Goal: Task Accomplishment & Management: Manage account settings

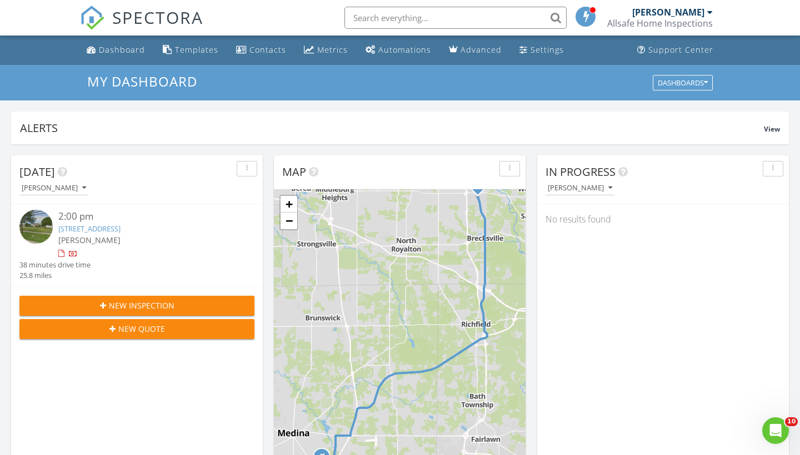
click at [121, 227] on link "7494 Brecksville Rd, Independence, OH 44131" at bounding box center [89, 229] width 62 height 10
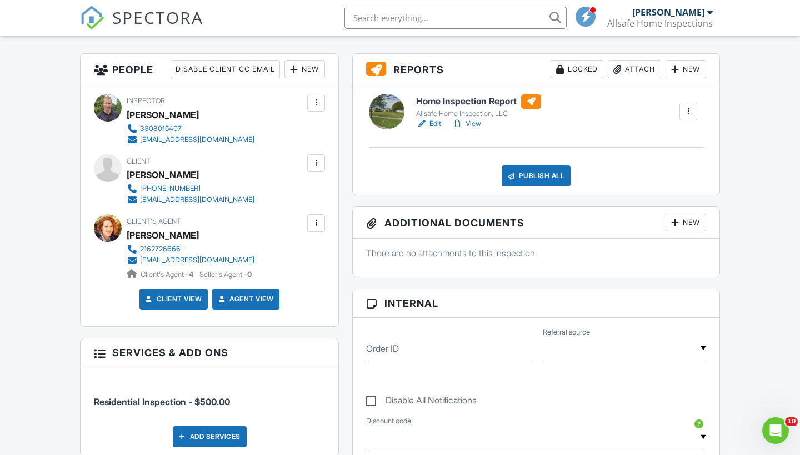
click at [685, 113] on div at bounding box center [688, 111] width 11 height 11
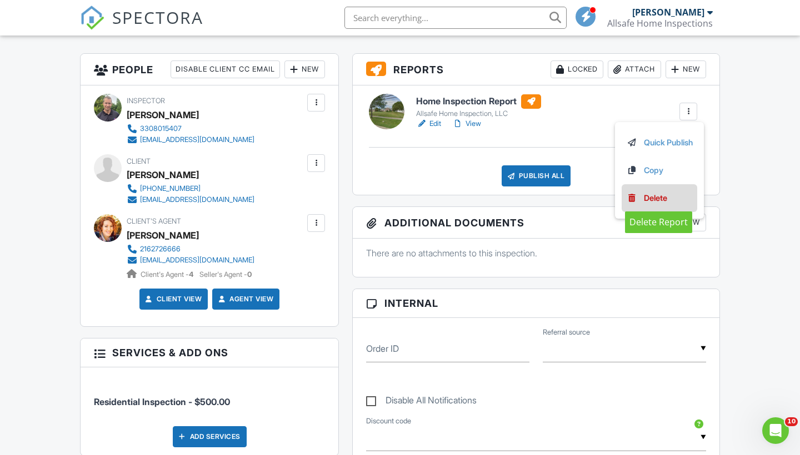
click at [647, 200] on div "Delete" at bounding box center [655, 198] width 23 height 12
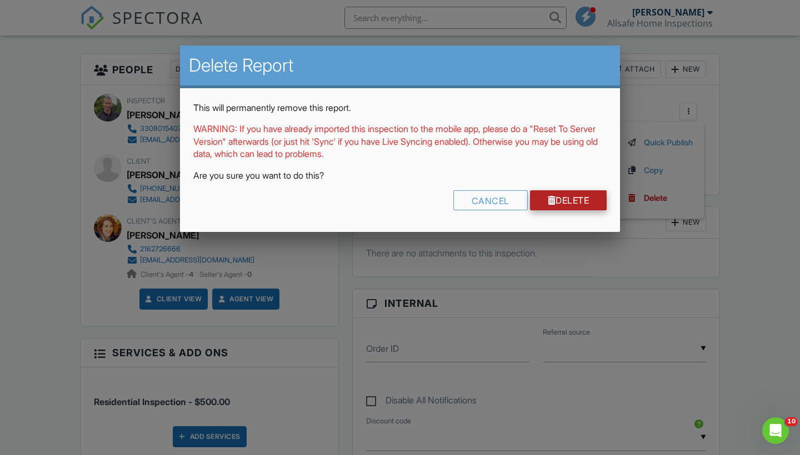
click at [567, 197] on link "Delete" at bounding box center [568, 201] width 77 height 20
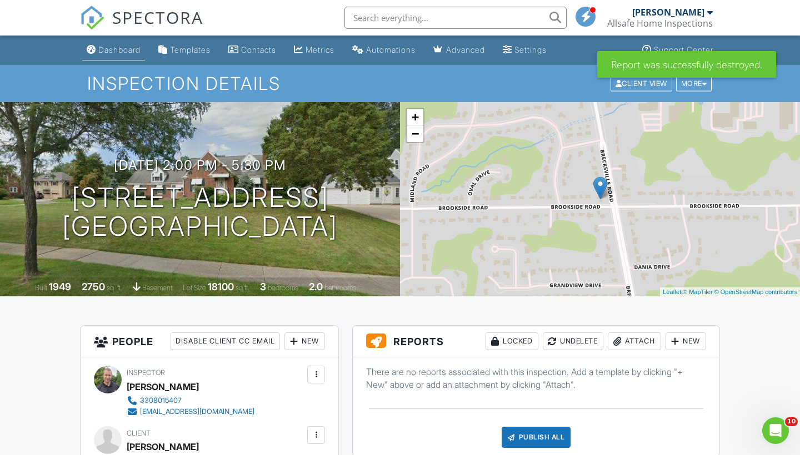
click at [113, 57] on link "Dashboard" at bounding box center [113, 50] width 63 height 21
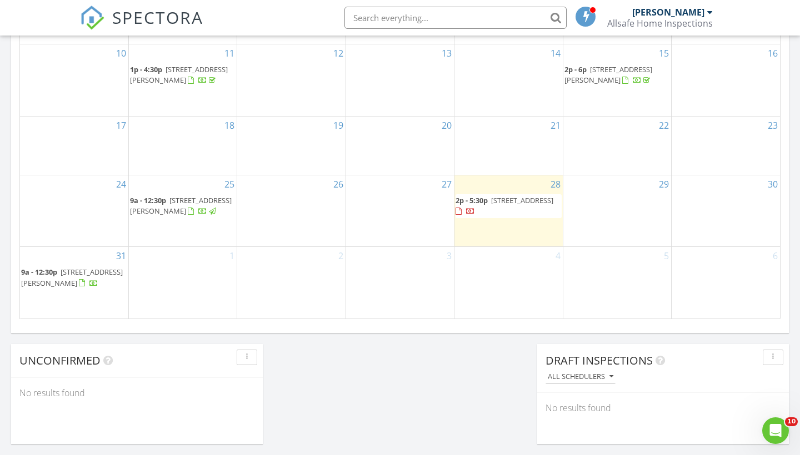
scroll to position [700, 0]
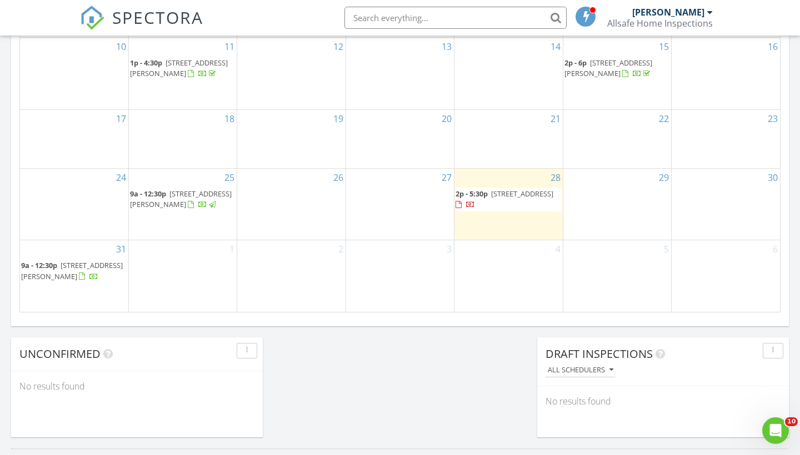
scroll to position [704, 0]
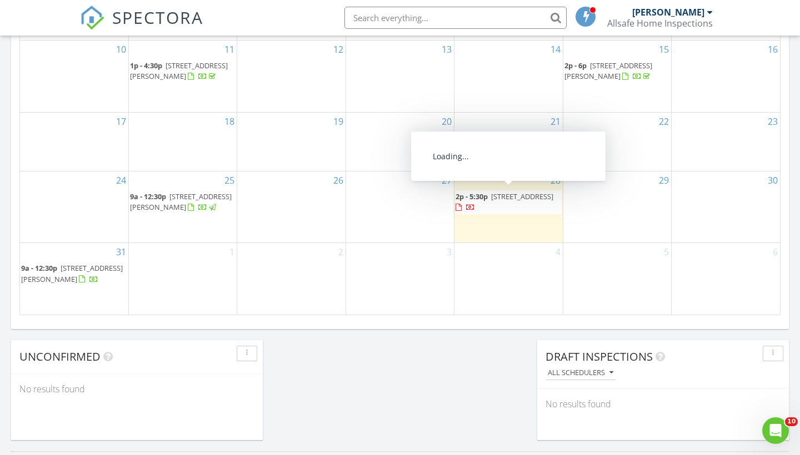
click at [499, 192] on span "7494 Brecksville Rd, Independence 44131" at bounding box center [522, 197] width 62 height 10
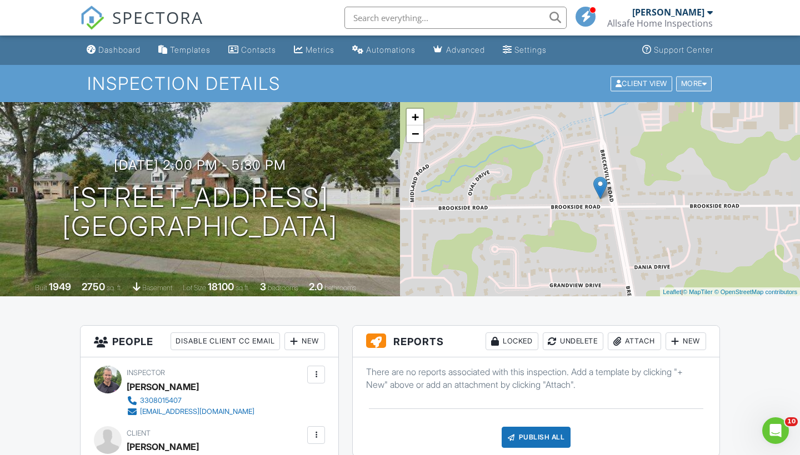
click at [688, 88] on div "More" at bounding box center [694, 83] width 36 height 15
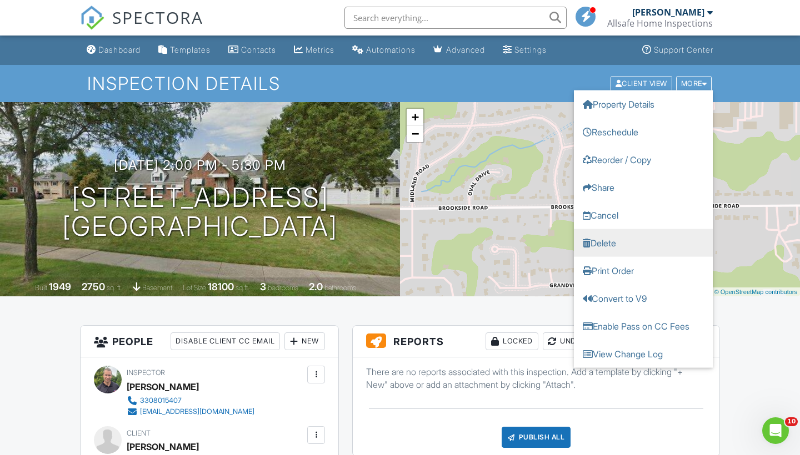
click at [628, 236] on link "Delete" at bounding box center [643, 243] width 139 height 28
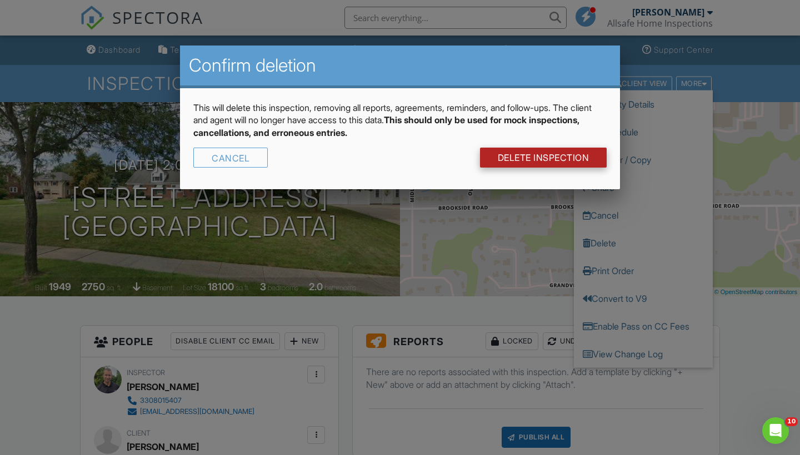
click at [551, 159] on link "DELETE Inspection" at bounding box center [543, 158] width 127 height 20
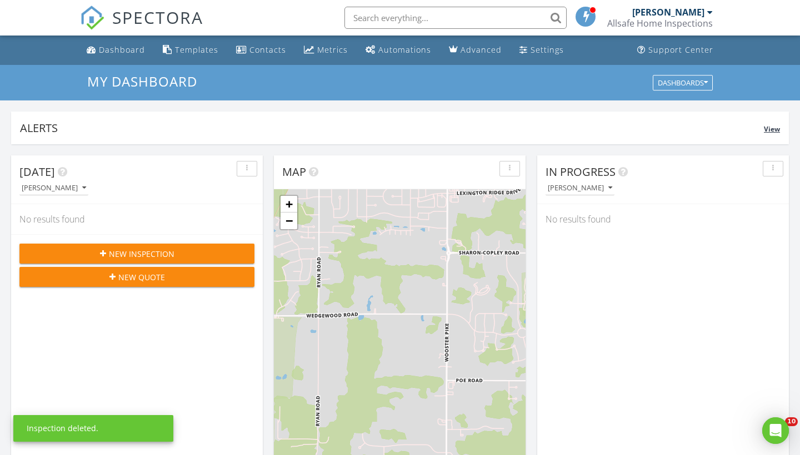
scroll to position [1011, 800]
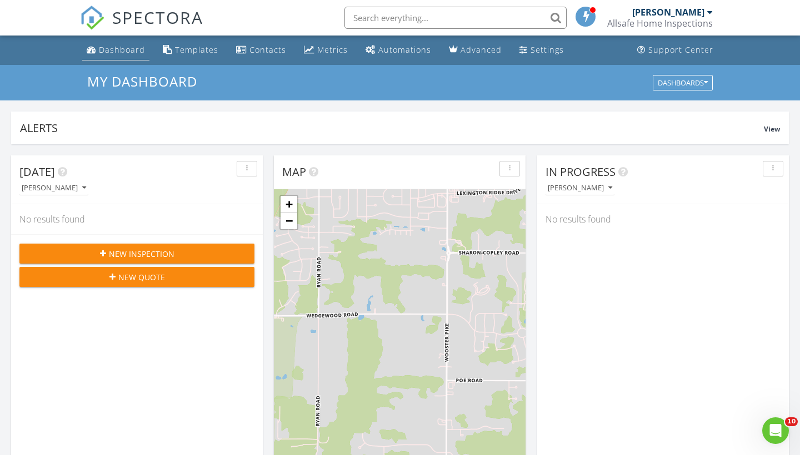
click at [128, 57] on link "Dashboard" at bounding box center [115, 50] width 67 height 21
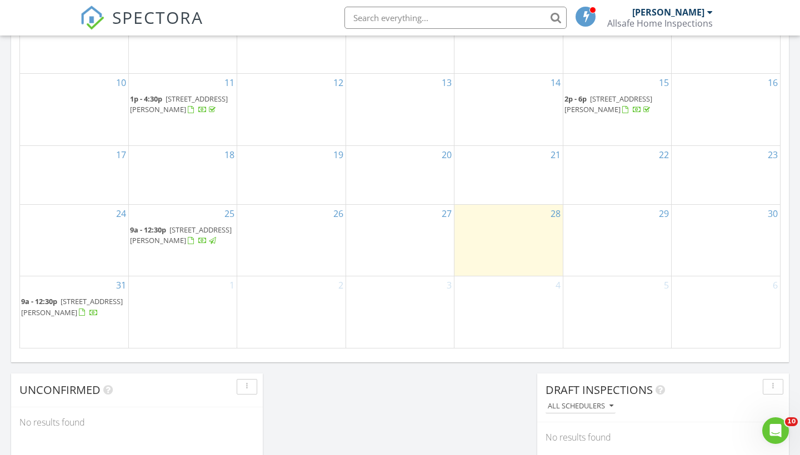
scroll to position [671, 0]
